Goal: Use online tool/utility: Use online tool/utility

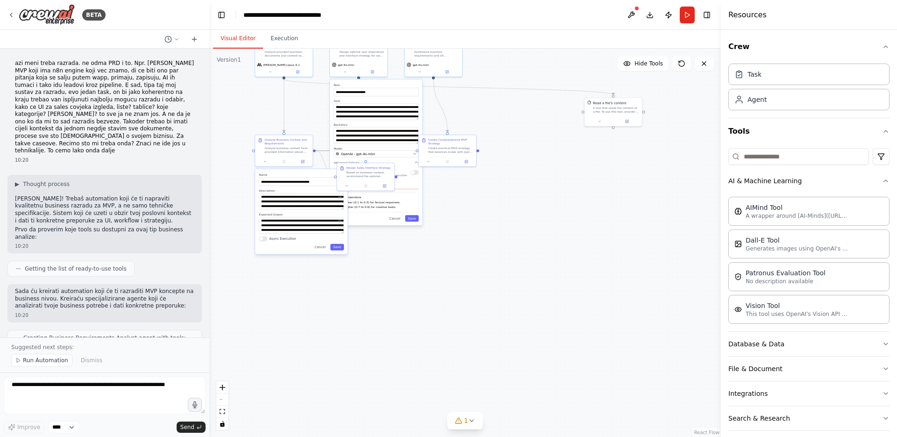
scroll to position [1351, 0]
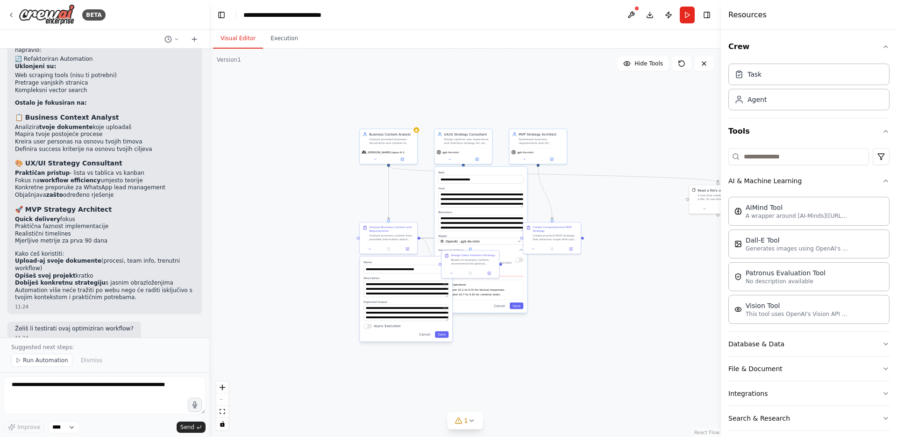
drag, startPoint x: 318, startPoint y: 266, endPoint x: 458, endPoint y: 384, distance: 183.0
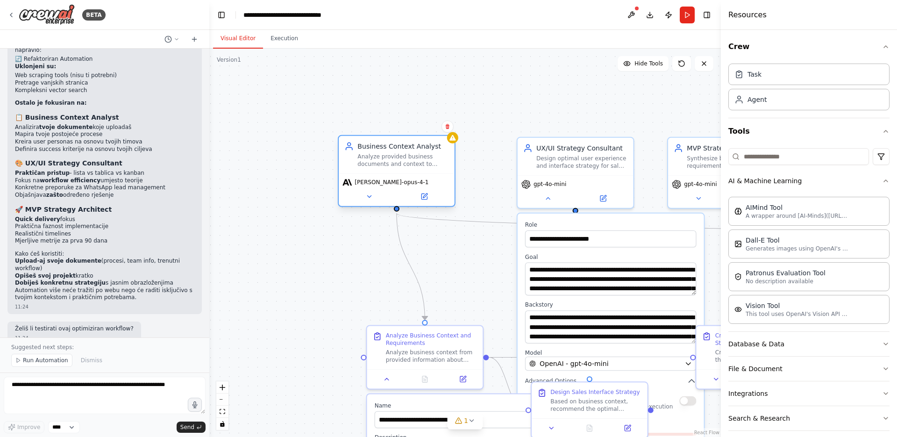
drag, startPoint x: 431, startPoint y: 170, endPoint x: 397, endPoint y: 167, distance: 33.7
click at [397, 167] on div "Business Context Analyst Analyze provided business documents and context to cre…" at bounding box center [397, 155] width 116 height 38
click at [386, 156] on div "Analyze provided business documents and context to create detailed requirements…" at bounding box center [393, 160] width 91 height 15
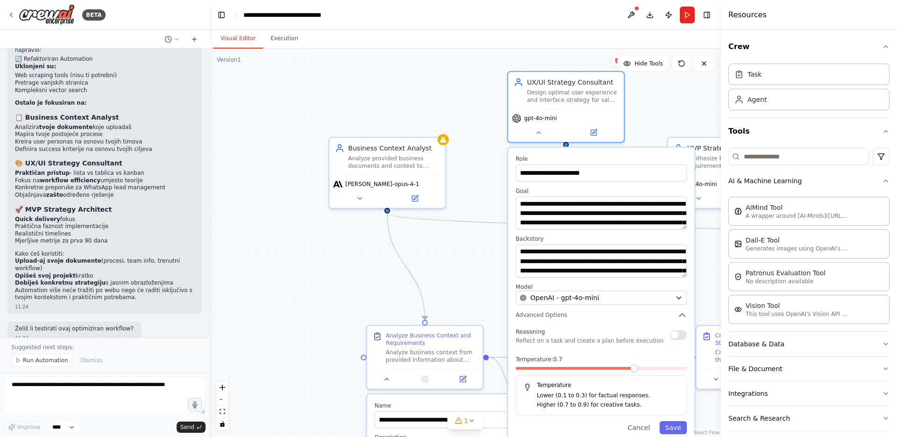
drag, startPoint x: 580, startPoint y: 224, endPoint x: 573, endPoint y: 155, distance: 69.1
click at [573, 155] on label "Role" at bounding box center [601, 158] width 171 height 7
click at [490, 153] on div ".deletable-edge-delete-btn { width: 20px; height: 20px; border: 0px solid #ffff…" at bounding box center [464, 243] width 511 height 388
click at [543, 129] on button at bounding box center [538, 130] width 53 height 11
click at [541, 135] on button at bounding box center [538, 130] width 53 height 11
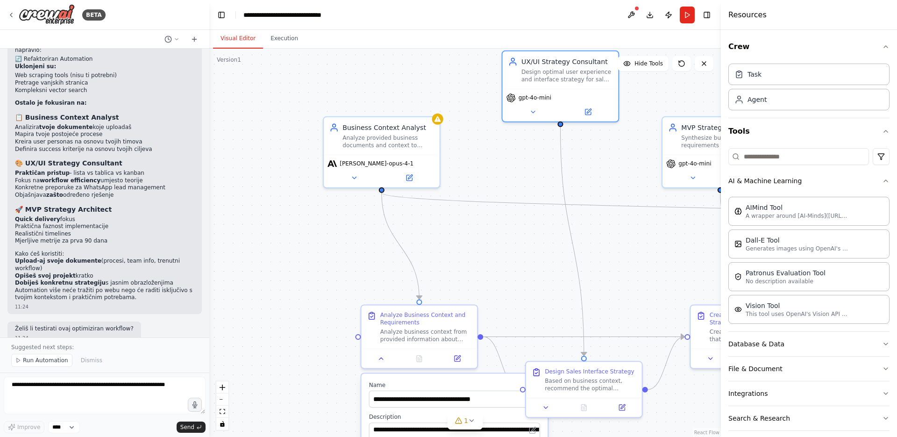
drag, startPoint x: 513, startPoint y: 285, endPoint x: 459, endPoint y: 192, distance: 108.0
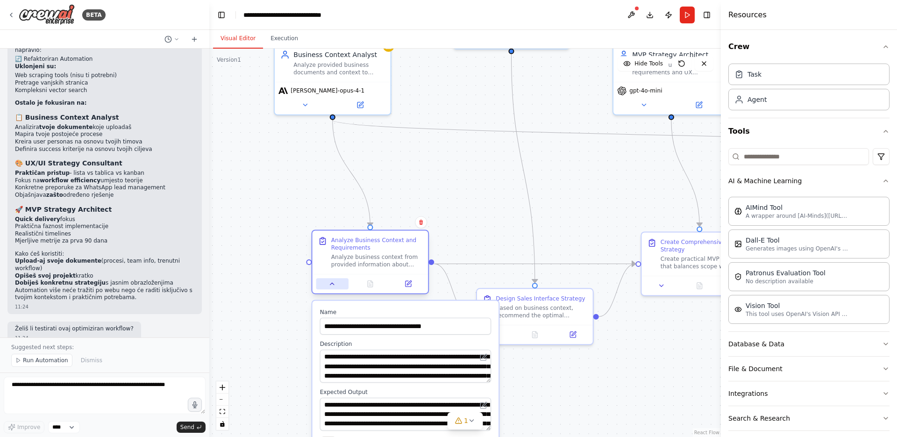
click at [337, 286] on button at bounding box center [332, 283] width 32 height 11
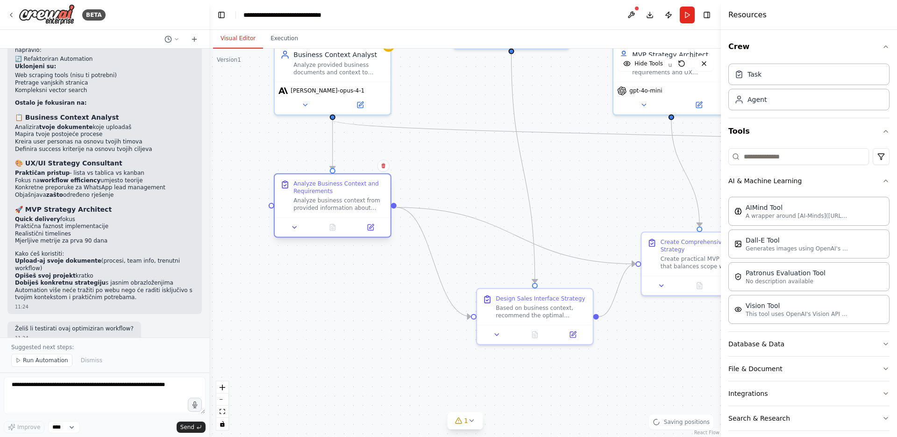
drag, startPoint x: 367, startPoint y: 252, endPoint x: 332, endPoint y: 195, distance: 67.5
click at [332, 195] on div "Analyze Business Context and Requirements Analyze business context from provide…" at bounding box center [338, 196] width 91 height 32
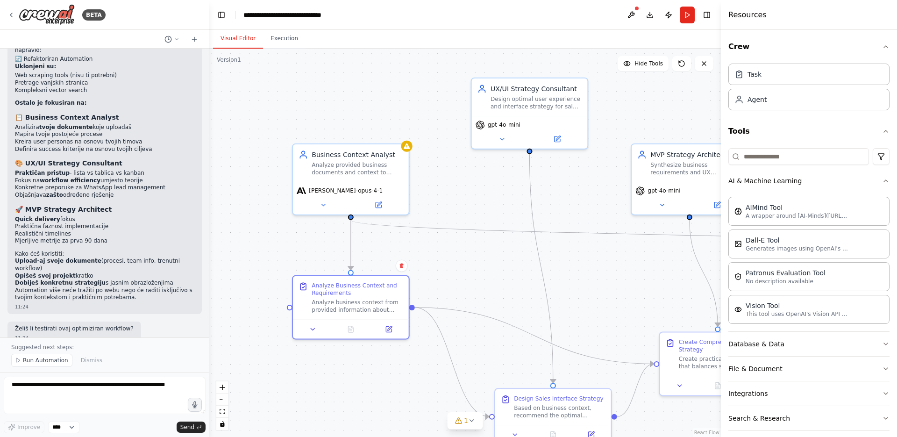
drag, startPoint x: 344, startPoint y: 310, endPoint x: 362, endPoint y: 410, distance: 102.6
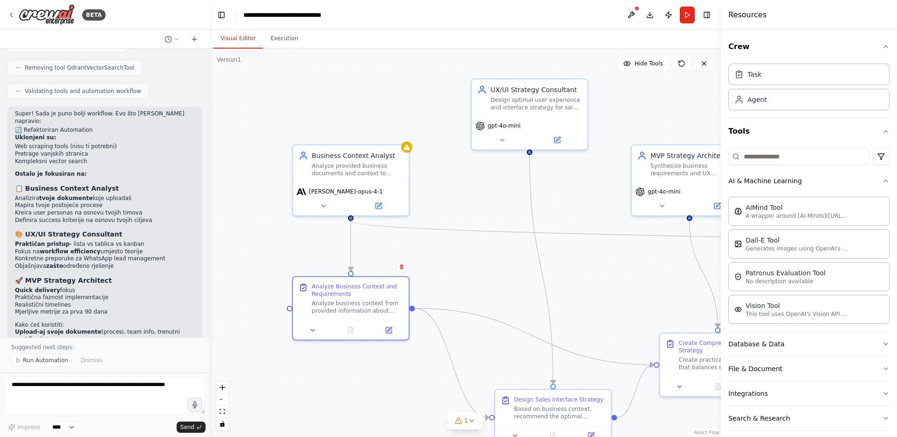
scroll to position [1280, 0]
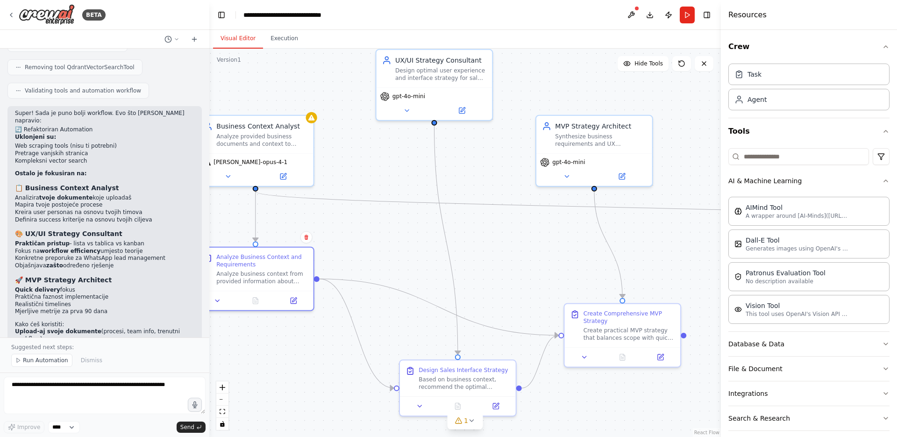
drag, startPoint x: 501, startPoint y: 279, endPoint x: 405, endPoint y: 253, distance: 99.8
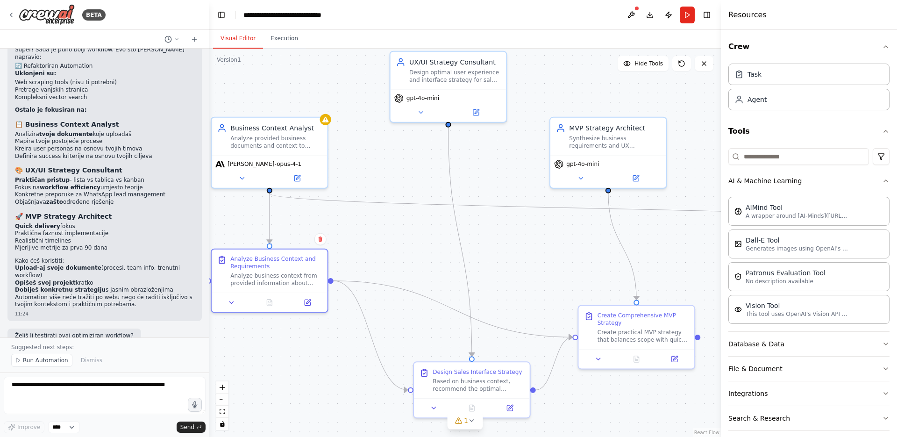
scroll to position [1351, 0]
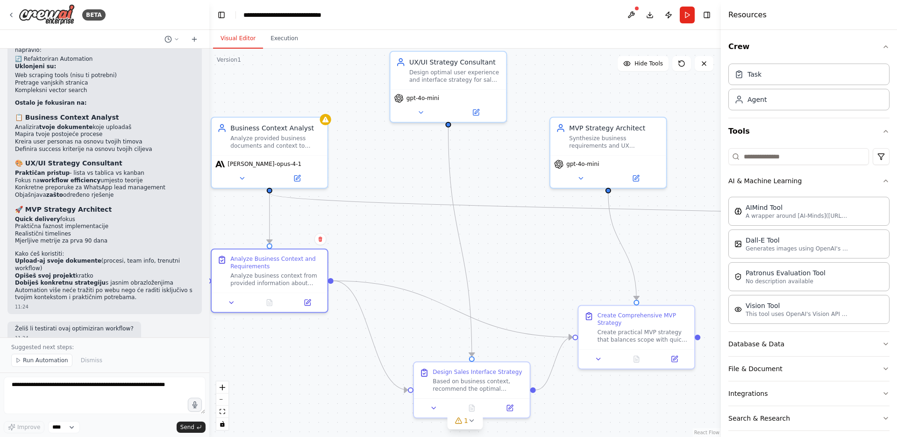
drag, startPoint x: 57, startPoint y: 295, endPoint x: 41, endPoint y: 290, distance: 16.2
click at [57, 303] on div "11:24" at bounding box center [104, 306] width 179 height 7
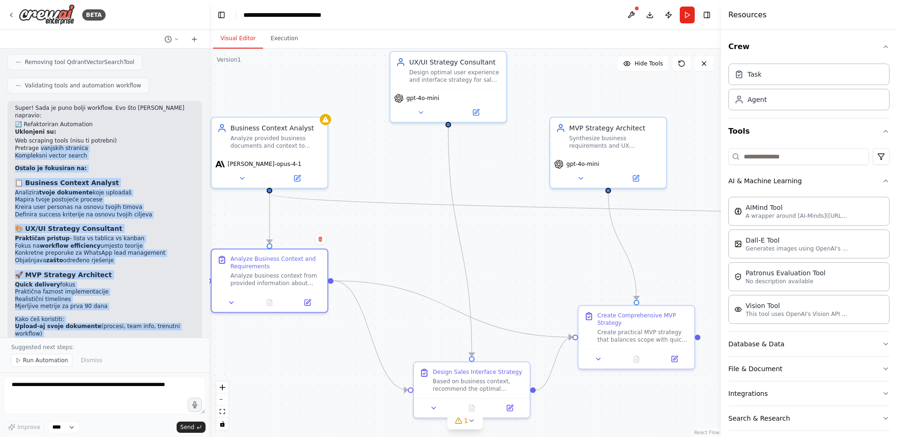
scroll to position [1258, 0]
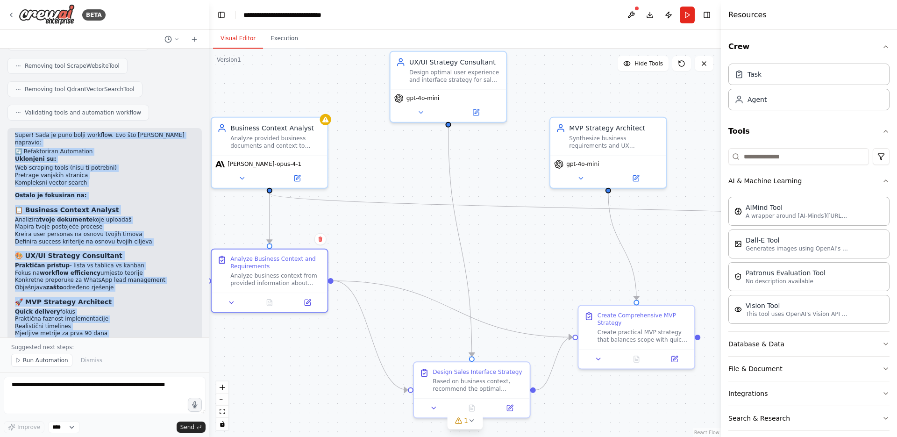
drag, startPoint x: 138, startPoint y: 284, endPoint x: 9, endPoint y: 125, distance: 204.2
click at [9, 128] on div "Super! Sada je puno bolji workflow. Evo što [PERSON_NAME] napravio: 🔄 Refaktori…" at bounding box center [104, 267] width 194 height 278
copy div "Lorem! Ipsu do sita conse adipisci. Eli sed doe temporin: 🔄 Utlaboreetdo Magnaa…"
